Goal: Navigation & Orientation: Understand site structure

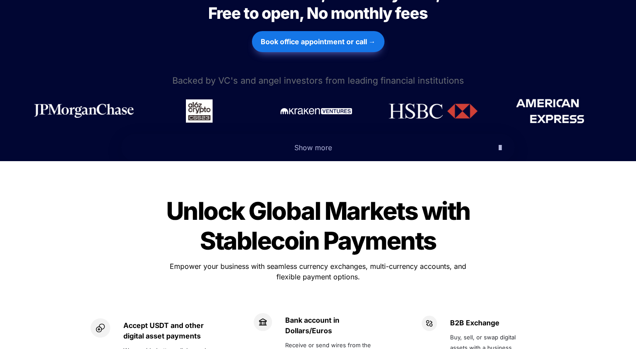
scroll to position [419, 0]
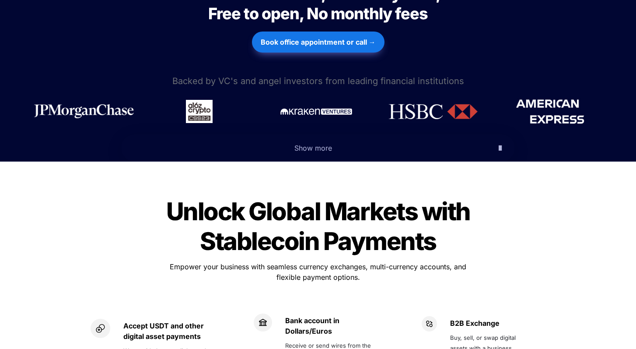
click at [302, 143] on span "Show more" at bounding box center [313, 147] width 38 height 9
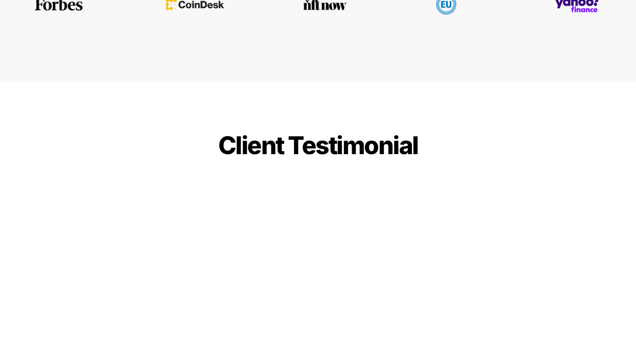
scroll to position [2311, 0]
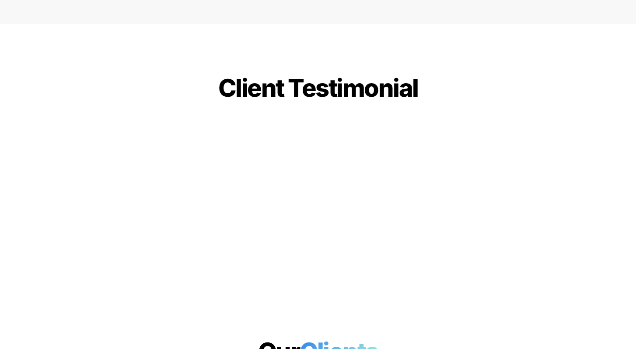
click at [152, 333] on h1 "Our Clients" at bounding box center [318, 351] width 636 height 37
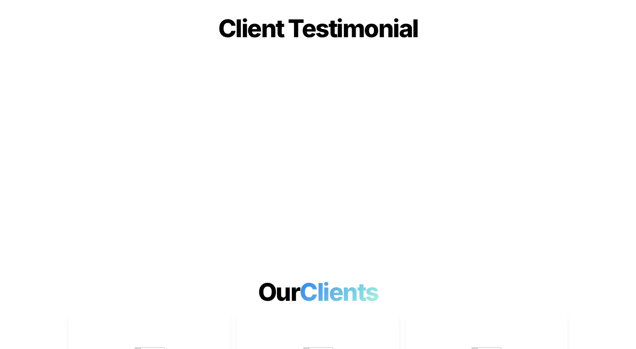
scroll to position [2349, 0]
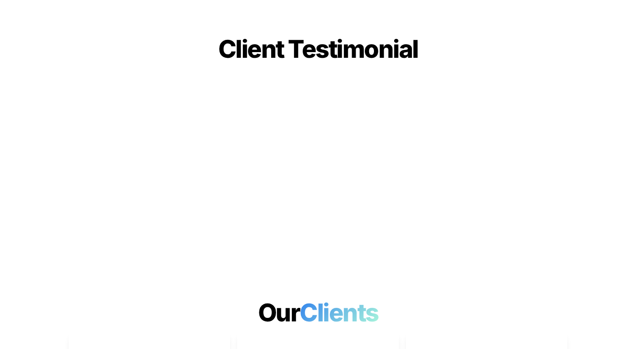
click at [148, 294] on h1 "Our Clients" at bounding box center [318, 312] width 636 height 37
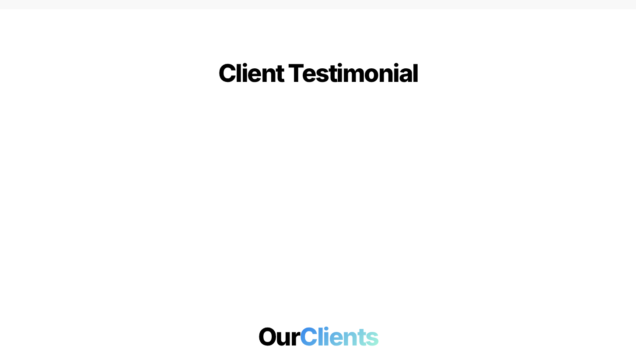
scroll to position [2328, 0]
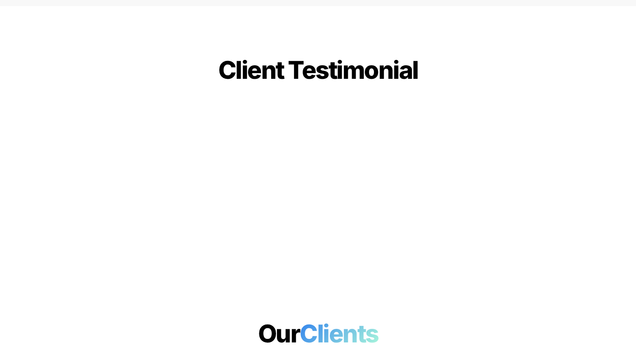
click at [161, 315] on h1 "Our Clients" at bounding box center [318, 333] width 636 height 37
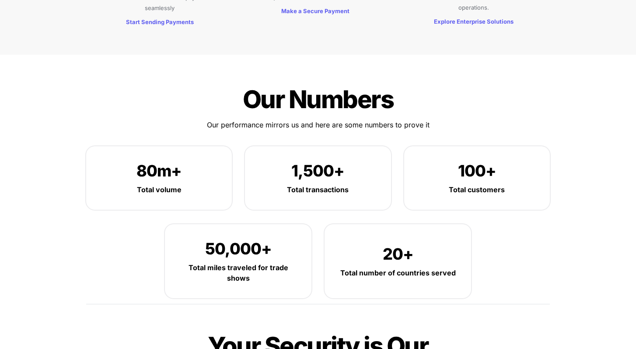
scroll to position [1255, 0]
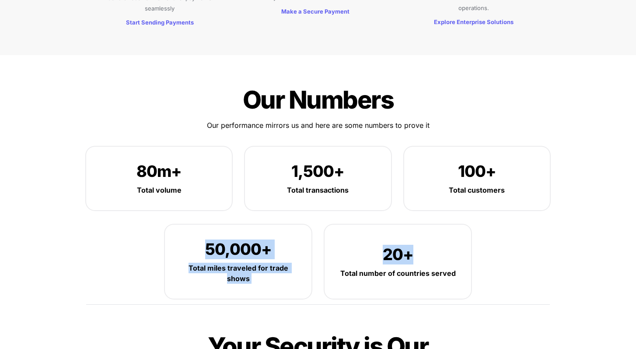
drag, startPoint x: 209, startPoint y: 213, endPoint x: 322, endPoint y: 247, distance: 117.7
click at [322, 247] on div "50,000+ Total miles traveled for trade shows 20+ Total number of countries serv…" at bounding box center [318, 261] width 306 height 74
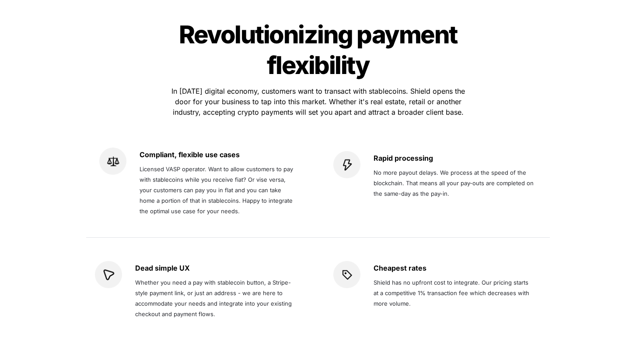
scroll to position [1809, 0]
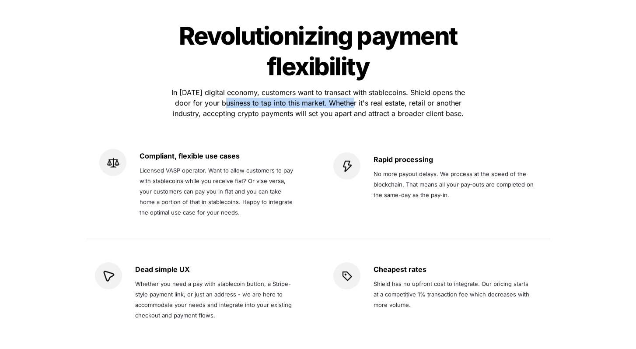
drag, startPoint x: 220, startPoint y: 73, endPoint x: 349, endPoint y: 69, distance: 129.1
click at [349, 88] on span "In [DATE] digital economy, customers want to transact with stablecoins. Shield …" at bounding box center [319, 103] width 296 height 30
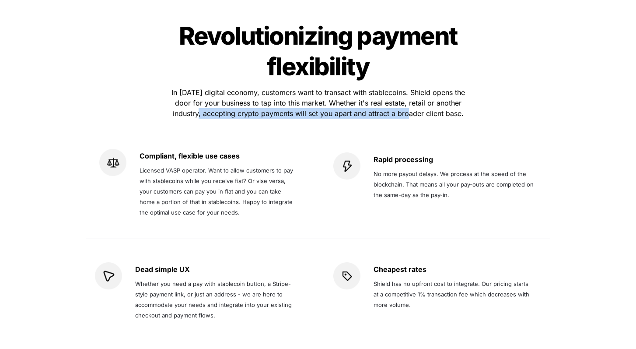
drag, startPoint x: 195, startPoint y: 84, endPoint x: 408, endPoint y: 91, distance: 212.7
click at [408, 91] on div "Revolutionizing payment flexibility Revolutionizing payment flexibility In [DAT…" at bounding box center [317, 177] width 481 height 339
click at [408, 120] on div at bounding box center [318, 127] width 306 height 14
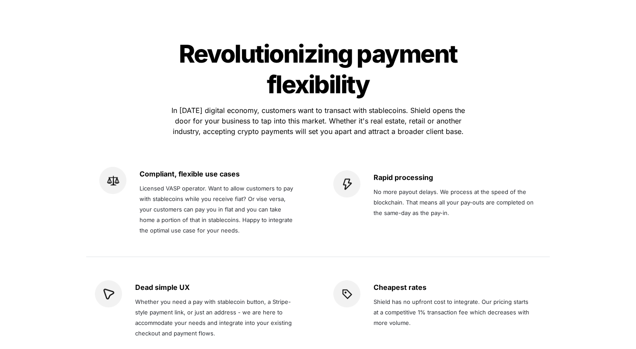
scroll to position [1788, 0]
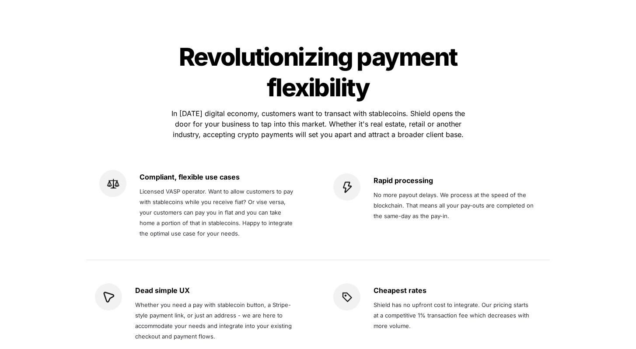
click at [139, 301] on span "Whether you need a pay with stablecoin button, a Stripe-style payment link, or …" at bounding box center [214, 320] width 158 height 38
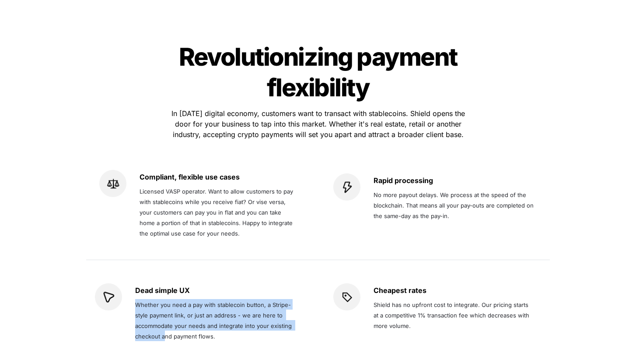
drag, startPoint x: 136, startPoint y: 275, endPoint x: 164, endPoint y: 304, distance: 39.9
click at [164, 304] on span "Whether you need a pay with stablecoin button, a Stripe-style payment link, or …" at bounding box center [214, 320] width 158 height 38
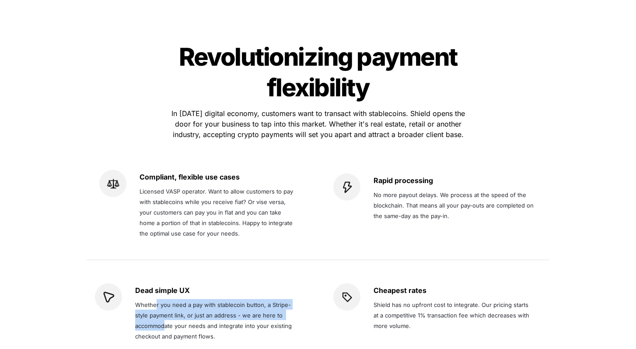
drag, startPoint x: 154, startPoint y: 273, endPoint x: 163, endPoint y: 298, distance: 26.0
click at [163, 301] on span "Whether you need a pay with stablecoin button, a Stripe-style payment link, or …" at bounding box center [214, 320] width 158 height 38
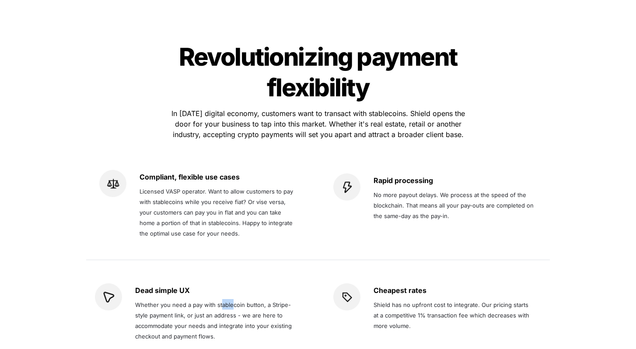
drag, startPoint x: 226, startPoint y: 279, endPoint x: 231, endPoint y: 279, distance: 5.2
click at [231, 297] on p "Whether you need a pay with stablecoin button, a Stripe-style payment link, or …" at bounding box center [215, 319] width 161 height 45
drag, startPoint x: 134, startPoint y: 273, endPoint x: 125, endPoint y: 317, distance: 44.7
click at [125, 317] on div "Dead simple UX Whether you need a pay with stablecoin button, a Stripe-style pa…" at bounding box center [199, 312] width 208 height 77
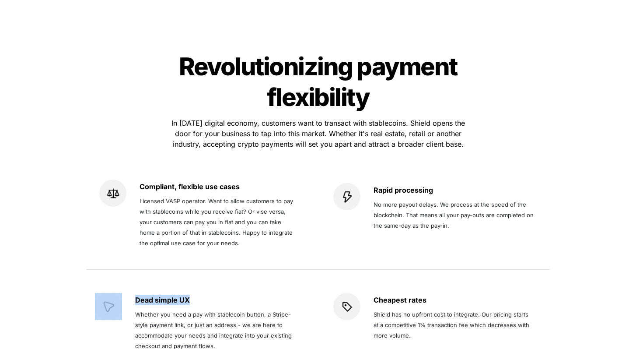
scroll to position [1777, 0]
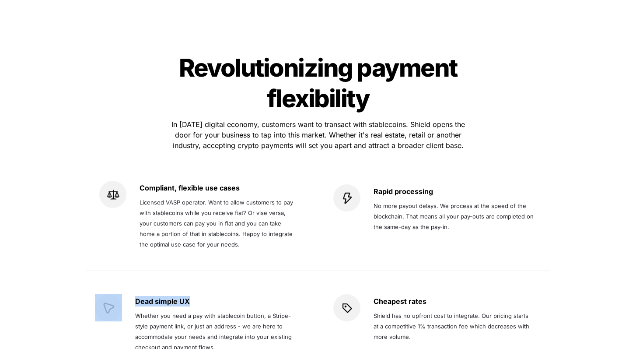
click at [128, 314] on div "Dead simple UX Whether you need a pay with stablecoin button, a Stripe-style pa…" at bounding box center [199, 323] width 208 height 59
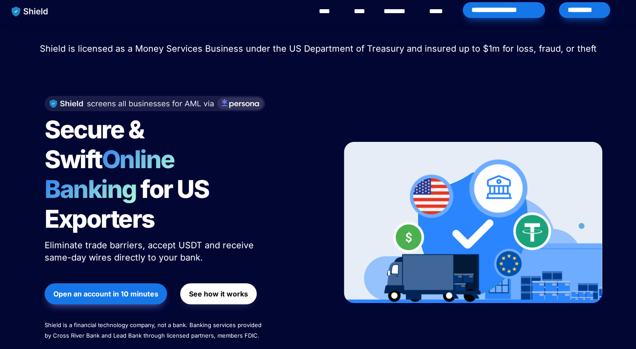
scroll to position [0, 0]
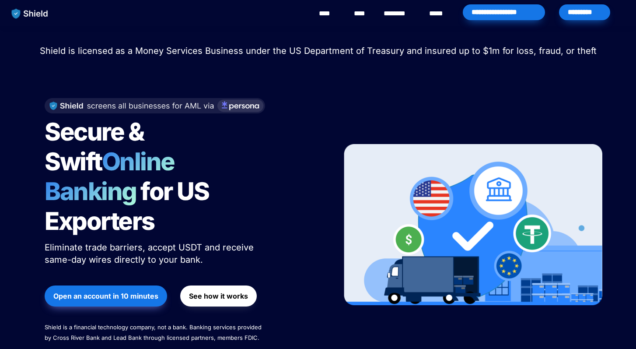
click at [407, 13] on link "********" at bounding box center [398, 13] width 31 height 10
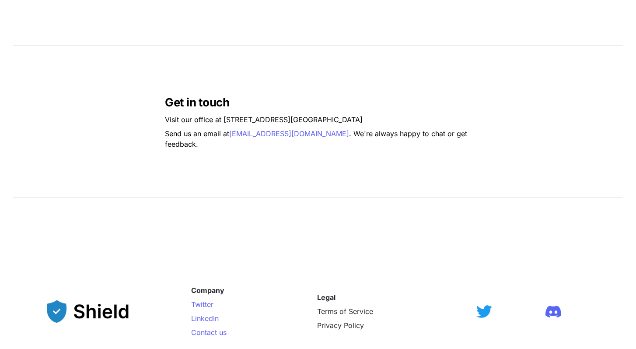
scroll to position [631, 0]
